Goal: Task Accomplishment & Management: Complete application form

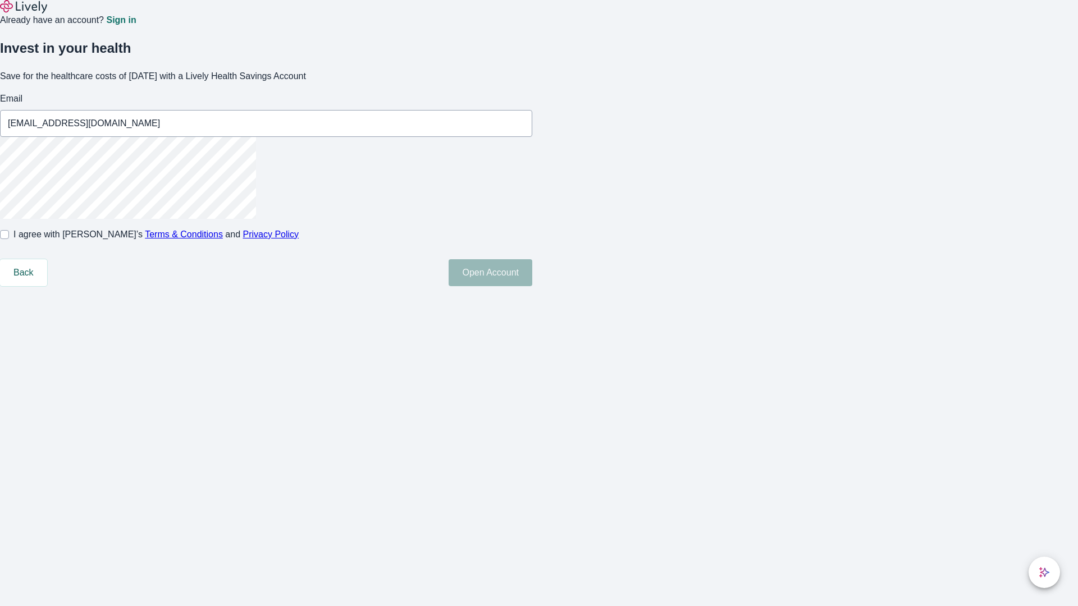
click at [9, 239] on input "I agree with Lively’s Terms & Conditions and Privacy Policy" at bounding box center [4, 234] width 9 height 9
checkbox input "true"
click at [532, 286] on button "Open Account" at bounding box center [491, 272] width 84 height 27
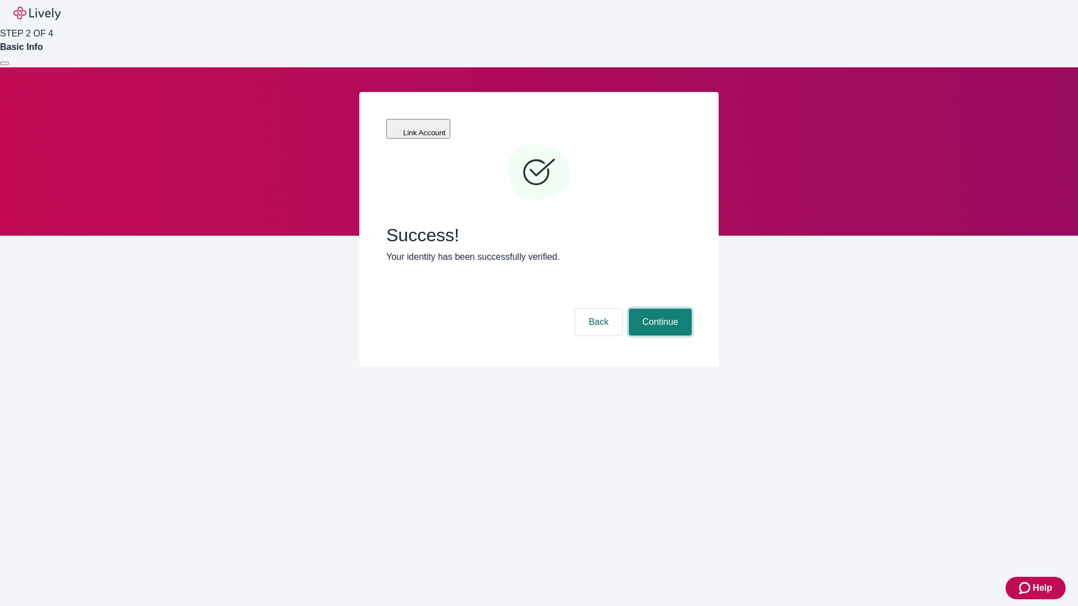
click at [659, 309] on button "Continue" at bounding box center [660, 322] width 63 height 27
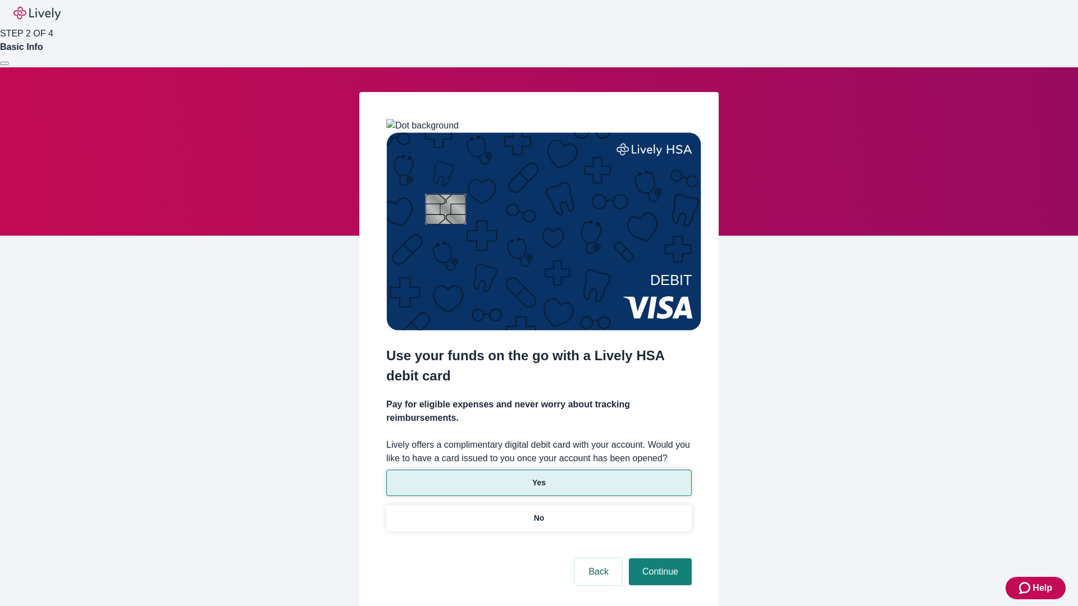
click at [538, 477] on p "Yes" at bounding box center [538, 483] width 13 height 12
click at [659, 559] on button "Continue" at bounding box center [660, 572] width 63 height 27
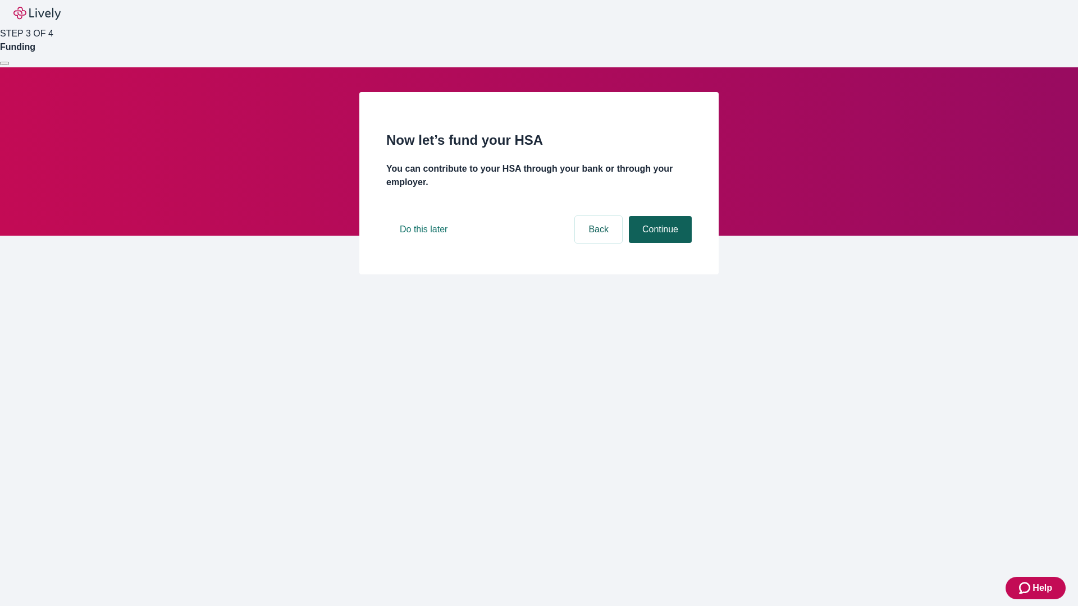
click at [659, 243] on button "Continue" at bounding box center [660, 229] width 63 height 27
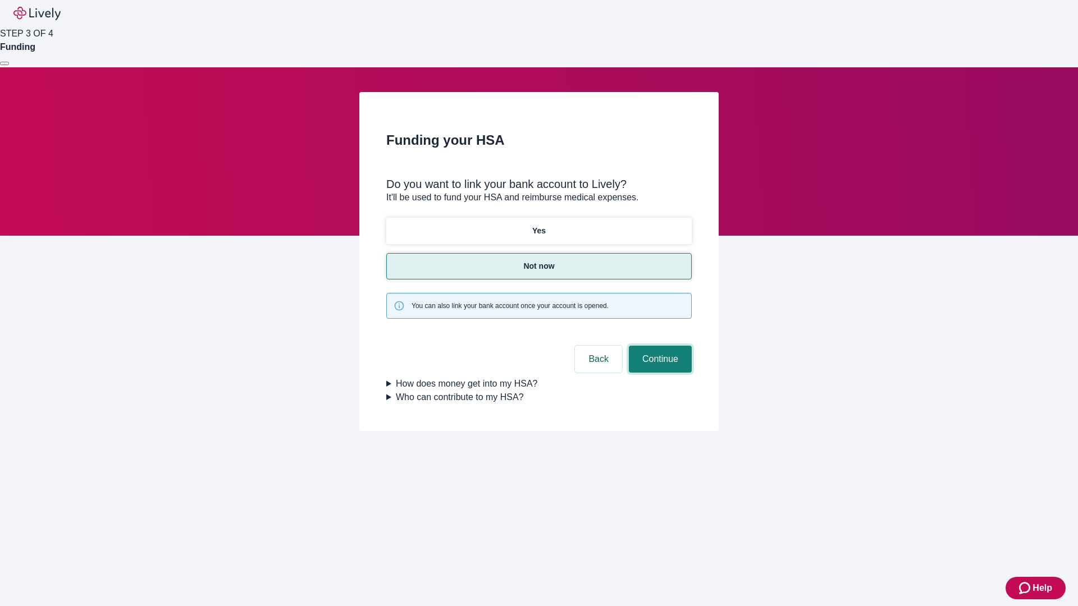
click at [659, 346] on button "Continue" at bounding box center [660, 359] width 63 height 27
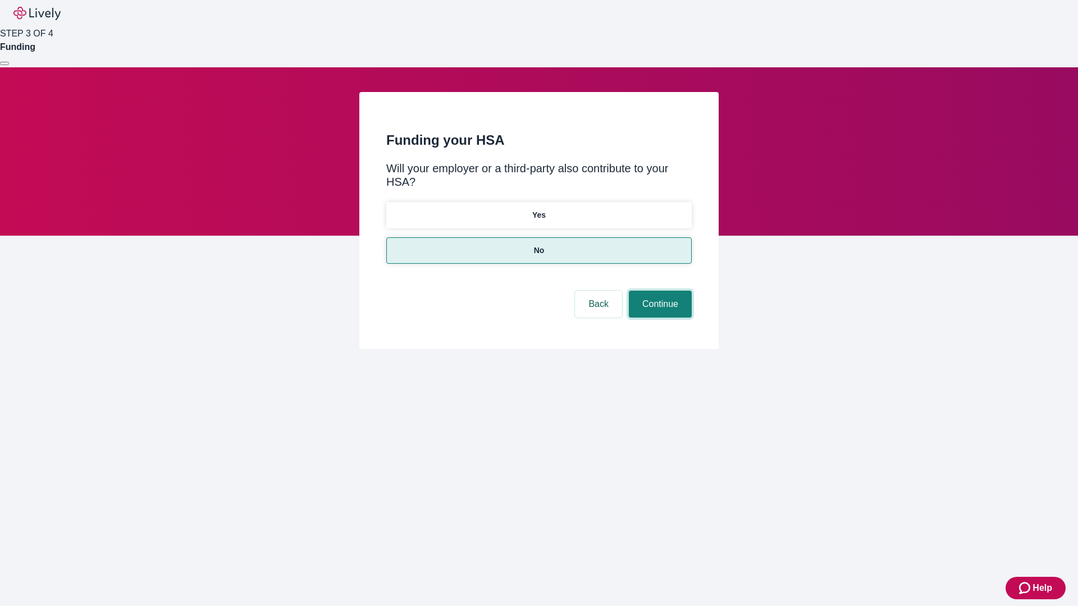
click at [659, 291] on button "Continue" at bounding box center [660, 304] width 63 height 27
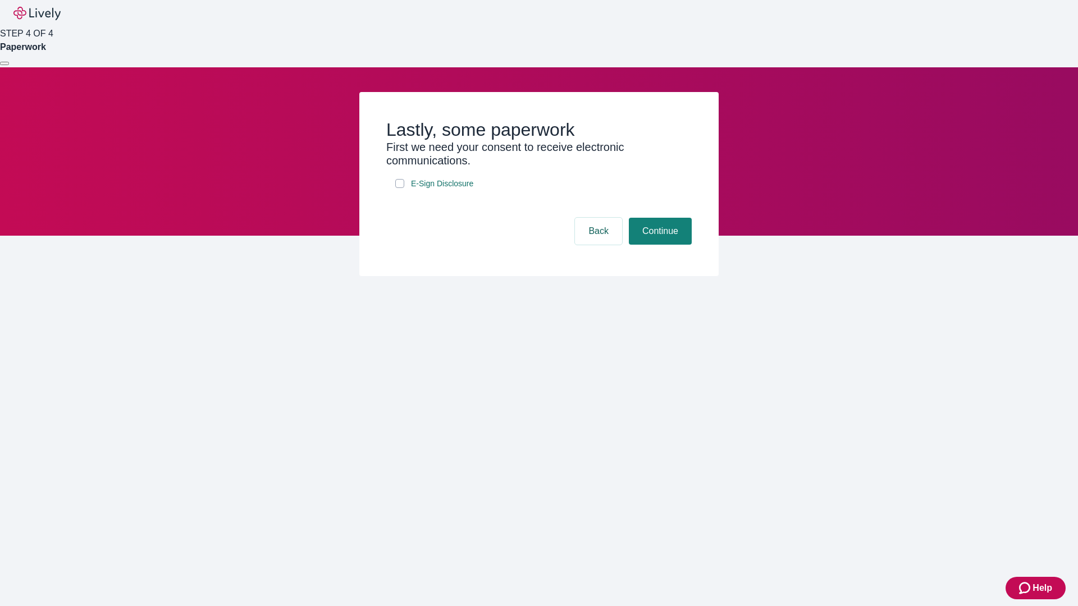
click at [400, 188] on input "E-Sign Disclosure" at bounding box center [399, 183] width 9 height 9
checkbox input "true"
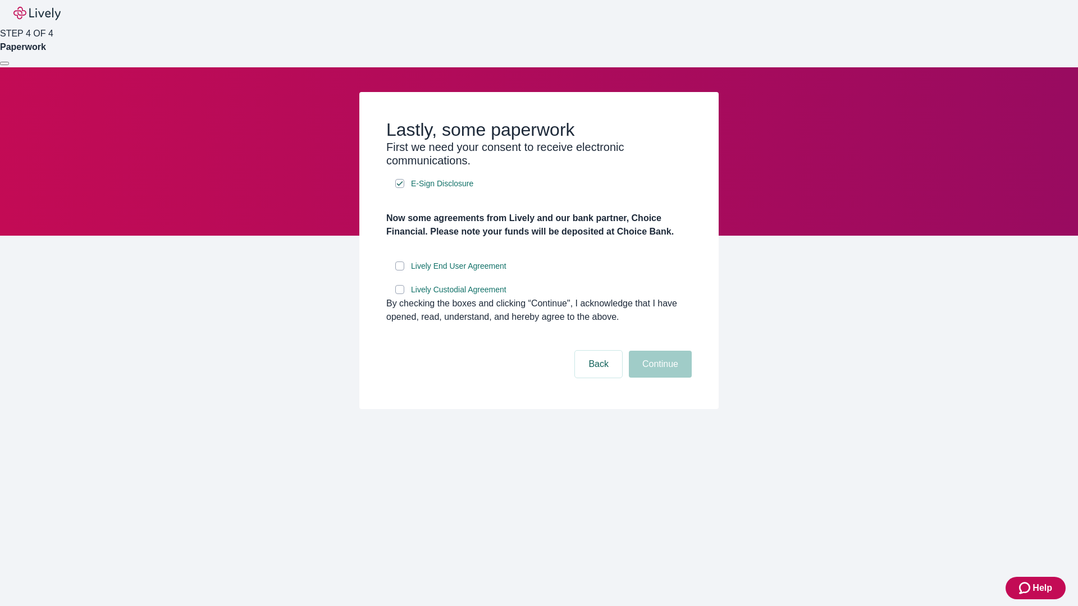
click at [400, 271] on input "Lively End User Agreement" at bounding box center [399, 266] width 9 height 9
checkbox input "true"
click at [400, 294] on input "Lively Custodial Agreement" at bounding box center [399, 289] width 9 height 9
checkbox input "true"
click at [659, 378] on button "Continue" at bounding box center [660, 364] width 63 height 27
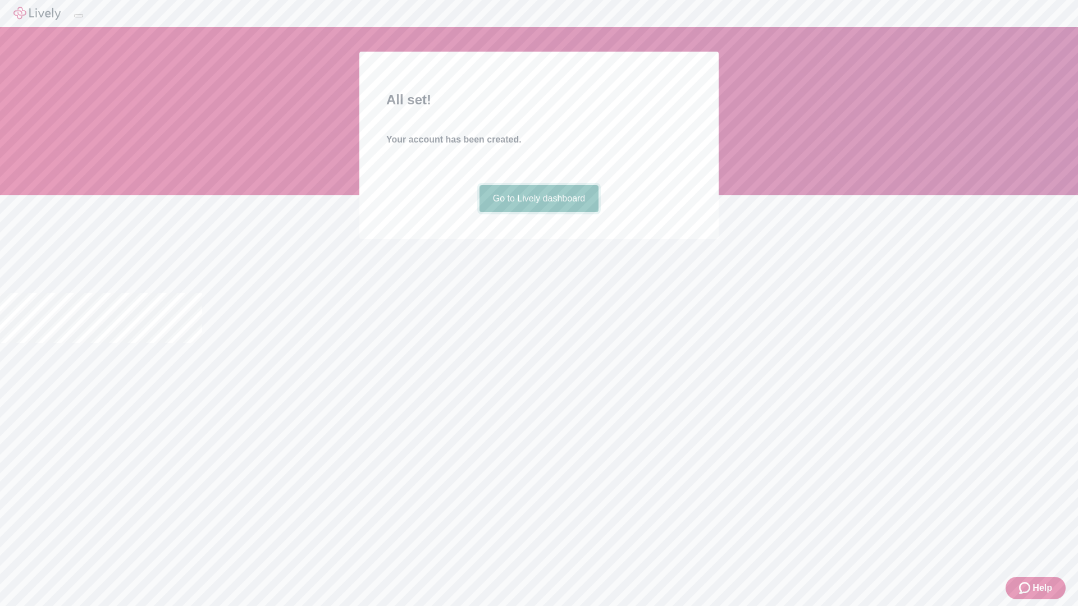
click at [538, 212] on link "Go to Lively dashboard" at bounding box center [539, 198] width 120 height 27
